Goal: Entertainment & Leisure: Consume media (video, audio)

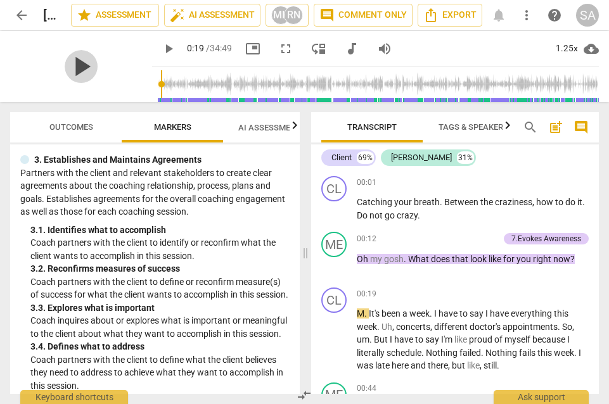
click at [84, 63] on span "play_arrow" at bounding box center [81, 66] width 33 height 33
click at [84, 67] on span "play_arrow" at bounding box center [81, 66] width 33 height 33
click at [170, 49] on span "play_arrow" at bounding box center [168, 48] width 15 height 15
click at [168, 47] on span "play_arrow" at bounding box center [168, 48] width 15 height 15
click at [77, 66] on span "play_arrow" at bounding box center [81, 66] width 33 height 33
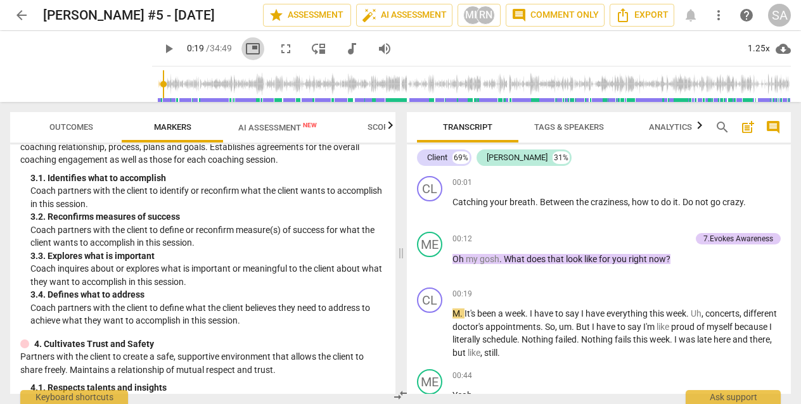
click at [251, 50] on span "picture_in_picture" at bounding box center [252, 48] width 15 height 15
click at [255, 45] on span "picture_in_picture" at bounding box center [252, 48] width 15 height 15
click at [168, 48] on span "play_arrow" at bounding box center [168, 48] width 15 height 15
click at [23, 15] on span "arrow_back" at bounding box center [21, 15] width 15 height 15
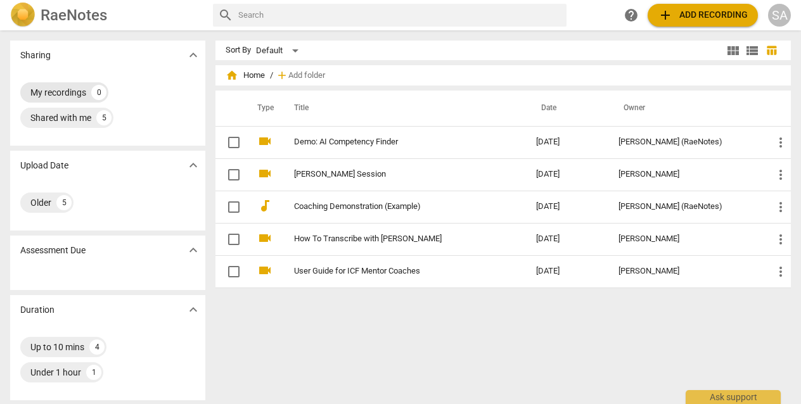
click at [75, 90] on div "My recordings" at bounding box center [58, 92] width 56 height 13
